Goal: Find specific page/section: Find specific page/section

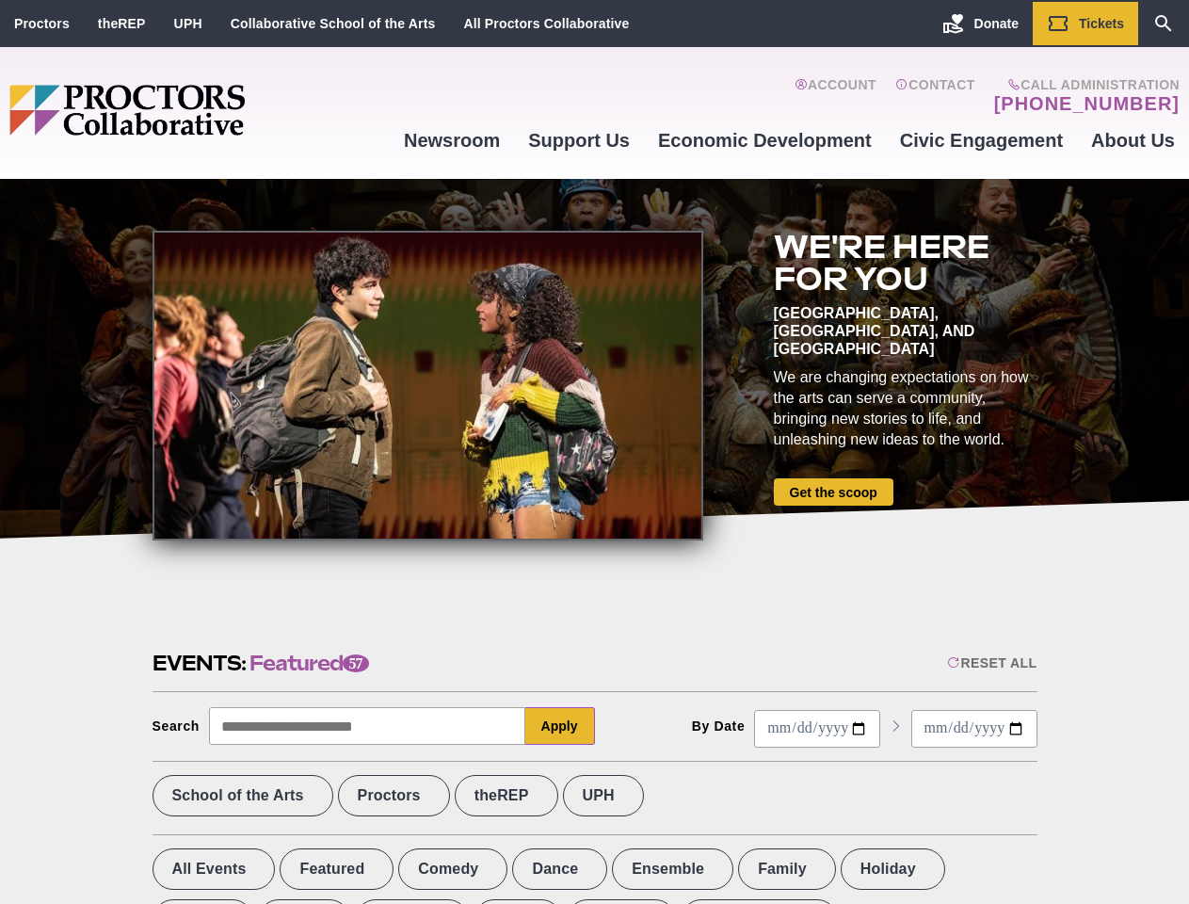
click at [594, 452] on div at bounding box center [427, 386] width 551 height 310
click at [990, 663] on div "Reset All" at bounding box center [991, 662] width 89 height 15
click at [560, 726] on button "Apply" at bounding box center [560, 726] width 70 height 38
